Goal: Task Accomplishment & Management: Use online tool/utility

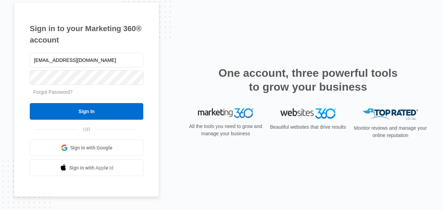
type input "[EMAIL_ADDRESS][DOMAIN_NAME]"
click at [30, 103] on input "Sign In" at bounding box center [87, 111] width 114 height 17
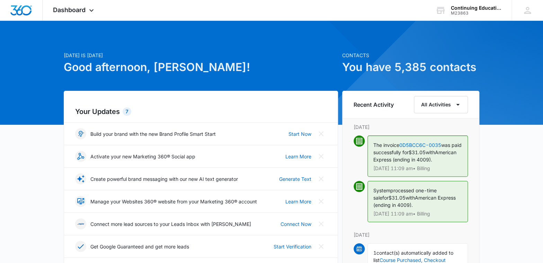
click at [71, 11] on span "Dashboard" at bounding box center [69, 9] width 33 height 7
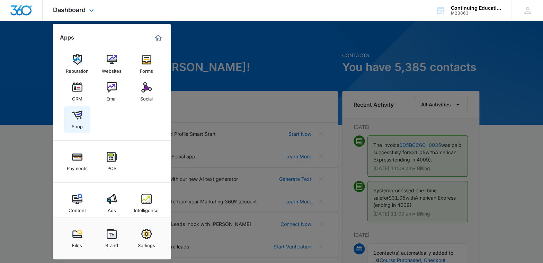
click at [76, 118] on img at bounding box center [77, 115] width 10 height 10
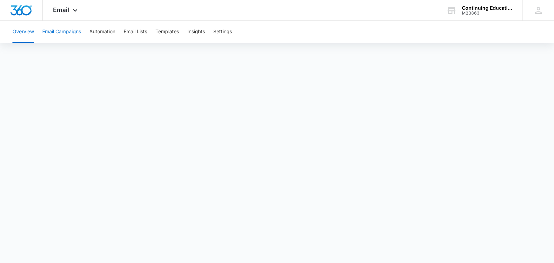
click at [58, 28] on button "Email Campaigns" at bounding box center [61, 32] width 39 height 22
click at [169, 32] on button "Templates" at bounding box center [168, 32] width 24 height 22
click at [64, 13] on span "Email" at bounding box center [61, 9] width 16 height 7
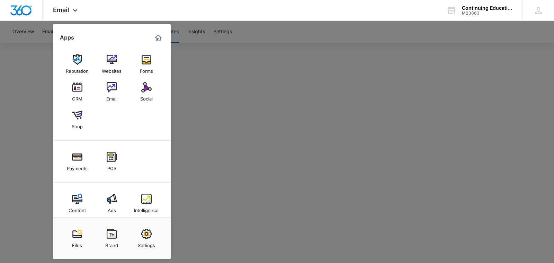
click at [274, 69] on div at bounding box center [277, 131] width 554 height 263
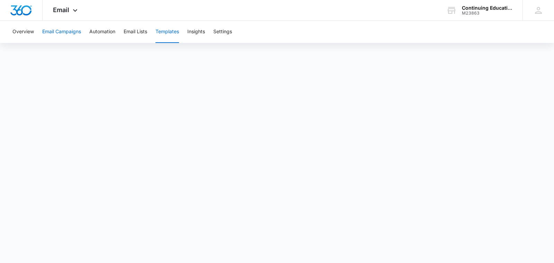
click at [66, 33] on button "Email Campaigns" at bounding box center [61, 32] width 39 height 22
click at [73, 34] on button "Email Campaigns" at bounding box center [61, 32] width 39 height 22
click at [69, 31] on button "Email Campaigns" at bounding box center [61, 32] width 39 height 22
click at [133, 31] on button "Email Lists" at bounding box center [136, 32] width 24 height 22
click at [139, 32] on button "Email Lists" at bounding box center [136, 32] width 24 height 22
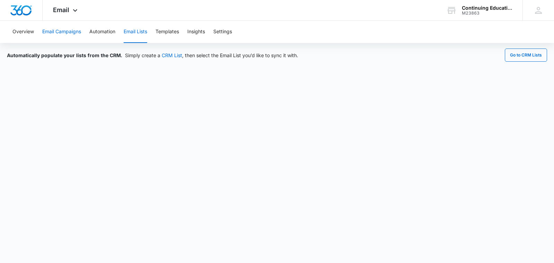
click at [59, 33] on button "Email Campaigns" at bounding box center [61, 32] width 39 height 22
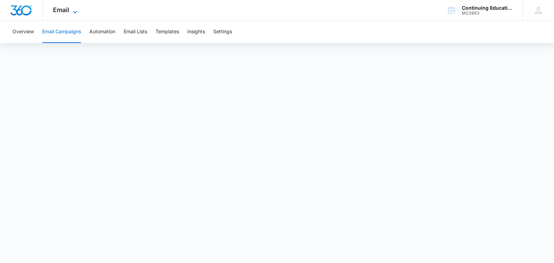
click at [64, 11] on span "Email" at bounding box center [61, 9] width 16 height 7
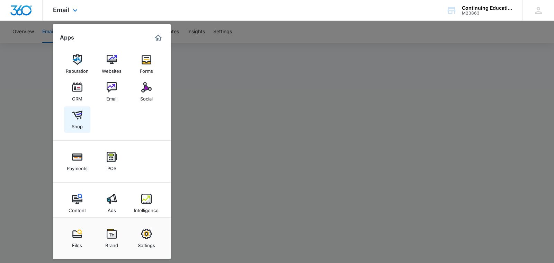
click at [76, 119] on img at bounding box center [77, 115] width 10 height 10
